Goal: Find specific page/section: Find specific page/section

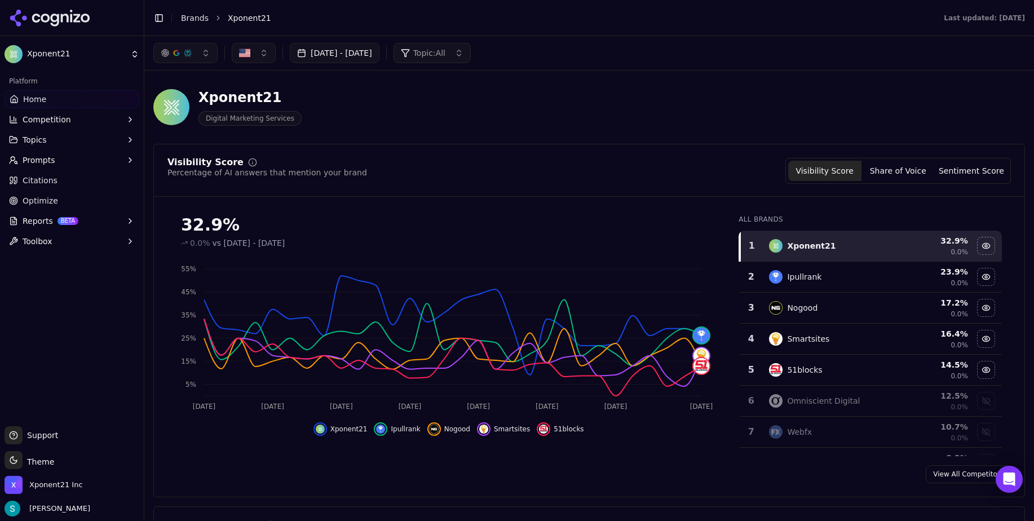
click at [130, 139] on icon "button" at bounding box center [130, 139] width 9 height 9
click at [130, 193] on icon "button" at bounding box center [130, 196] width 9 height 9
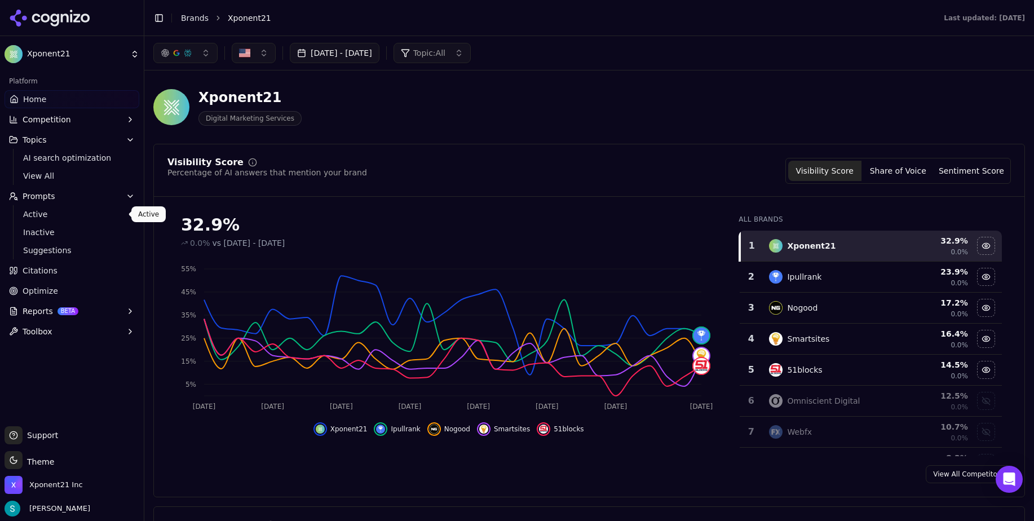
click at [42, 214] on span "Active" at bounding box center [72, 214] width 98 height 11
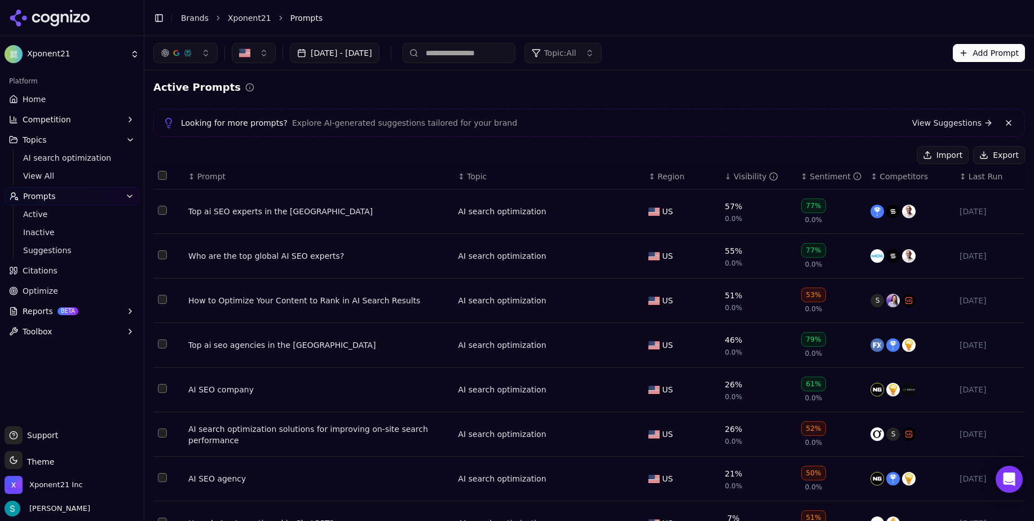
click at [271, 211] on div "Top ai SEO experts in the [GEOGRAPHIC_DATA]" at bounding box center [318, 211] width 261 height 11
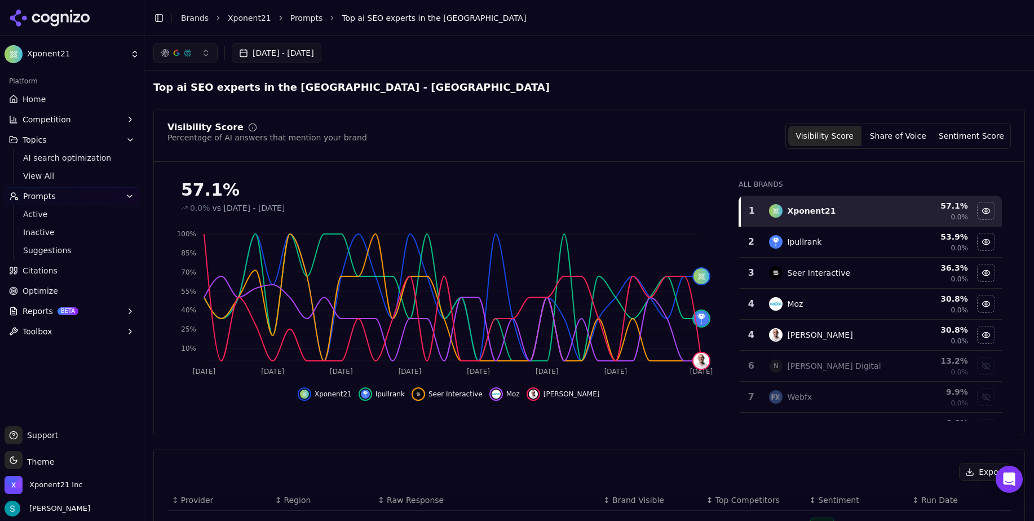
click at [43, 102] on span "Home" at bounding box center [34, 99] width 23 height 11
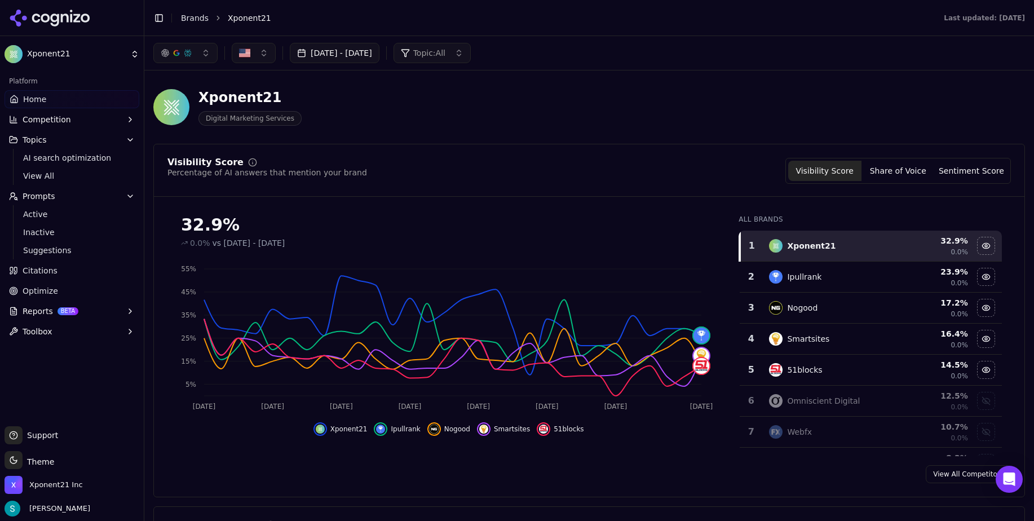
click at [495, 110] on div "Xponent21 Digital Marketing Services" at bounding box center [405, 107] width 505 height 37
click at [515, 17] on li "Xponent21" at bounding box center [575, 17] width 694 height 11
